Goal: Find specific page/section: Find specific page/section

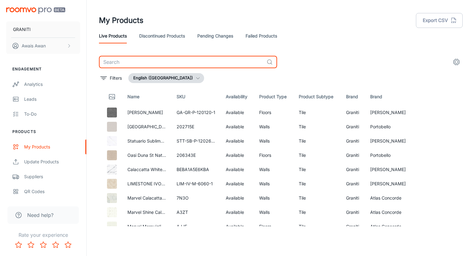
click at [123, 62] on input "text" at bounding box center [181, 62] width 165 height 12
paste input "GRTC-MPQ-2.P"
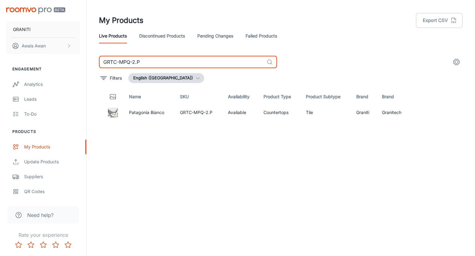
click at [170, 64] on input "GRTC-MPQ-2.P" at bounding box center [181, 62] width 165 height 12
click at [169, 64] on input "GRTC-MPQ-2.P" at bounding box center [181, 62] width 165 height 12
paste input "STW-10"
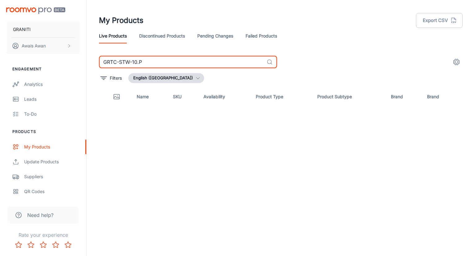
type input "GRTC-STW-10.P"
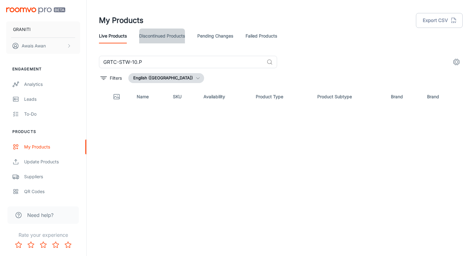
click at [173, 36] on link "Discontinued Products" at bounding box center [162, 35] width 46 height 15
click at [184, 63] on input "GRTC-STW-10.P" at bounding box center [181, 62] width 165 height 12
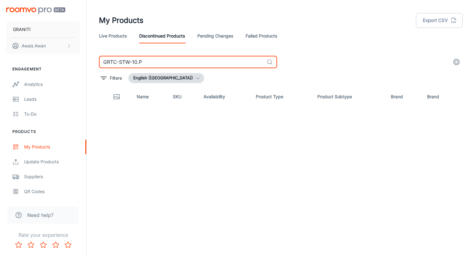
click at [184, 63] on input "GRTC-STW-10.P" at bounding box center [181, 62] width 165 height 12
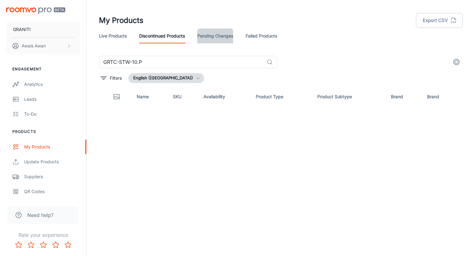
click at [207, 33] on link "Pending Changes" at bounding box center [215, 35] width 36 height 15
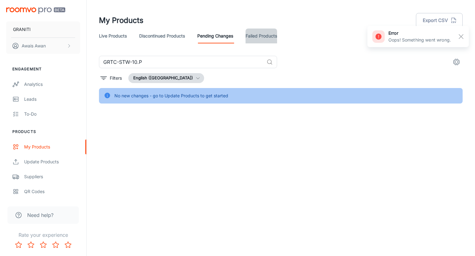
click at [260, 33] on link "Failed Products" at bounding box center [262, 35] width 32 height 15
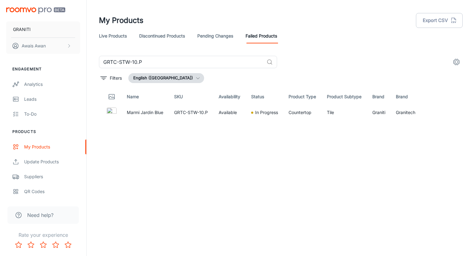
click at [168, 38] on link "Discontinued Products" at bounding box center [162, 35] width 46 height 15
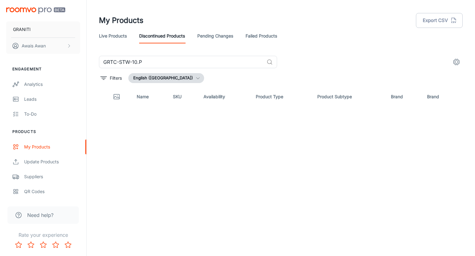
click at [150, 55] on header "My Products Export CSV Live Products Discontinued Products Pending Changes Fail…" at bounding box center [281, 28] width 379 height 56
click at [151, 60] on input "GRTC-STW-10.P" at bounding box center [181, 62] width 165 height 12
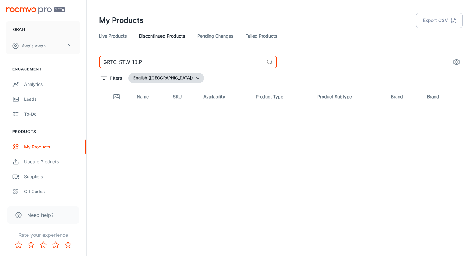
click at [151, 60] on input "GRTC-STW-10.P" at bounding box center [181, 62] width 165 height 12
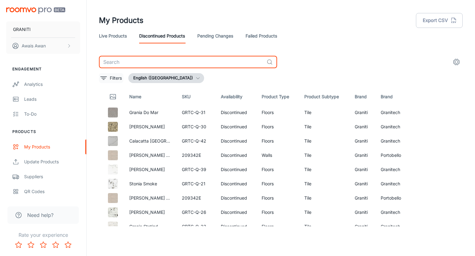
click at [116, 75] on p "Filters" at bounding box center [116, 78] width 12 height 7
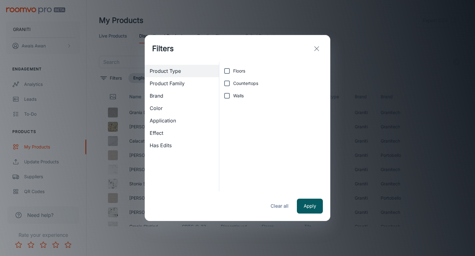
drag, startPoint x: 169, startPoint y: 100, endPoint x: 177, endPoint y: 99, distance: 8.1
click at [169, 99] on div "Brand" at bounding box center [182, 95] width 74 height 12
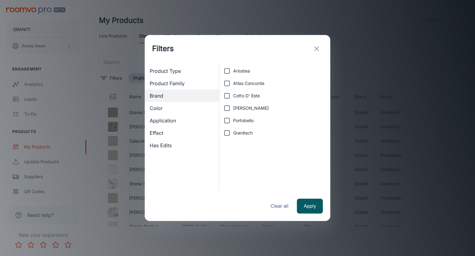
click at [238, 131] on span "Granitech" at bounding box center [242, 132] width 19 height 7
click at [233, 131] on input "Granitech" at bounding box center [227, 133] width 12 height 12
checkbox input "true"
click at [304, 205] on button "Apply" at bounding box center [310, 205] width 26 height 15
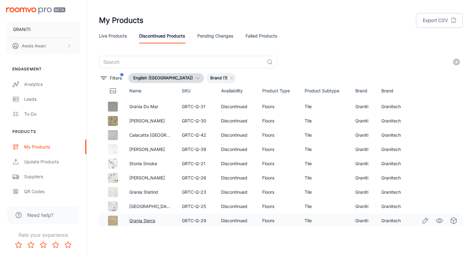
scroll to position [7, 0]
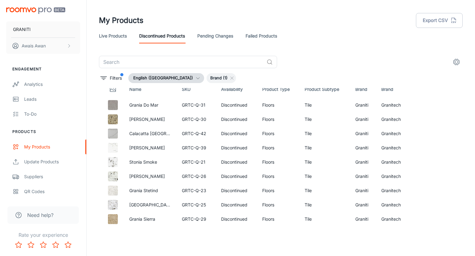
click at [112, 36] on link "Live Products" at bounding box center [113, 35] width 28 height 15
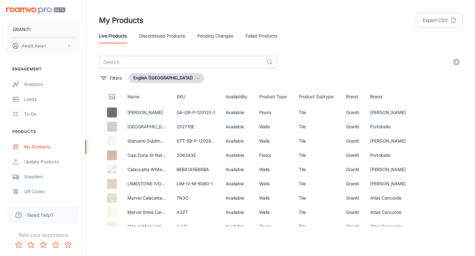
click at [135, 60] on input "text" at bounding box center [181, 62] width 165 height 12
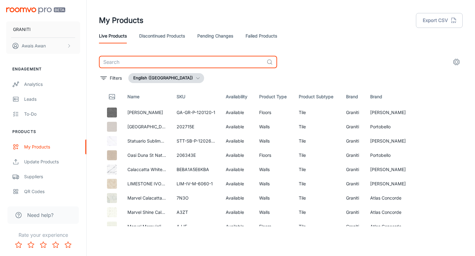
paste input "GRTC-MPQ-4.P"
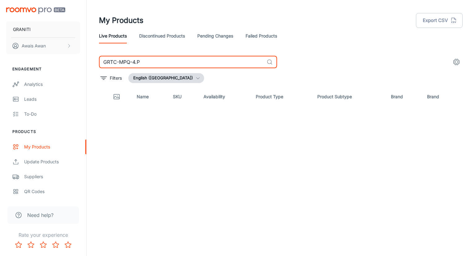
type input "GRTC-MPQ-4.P"
